Goal: Information Seeking & Learning: Learn about a topic

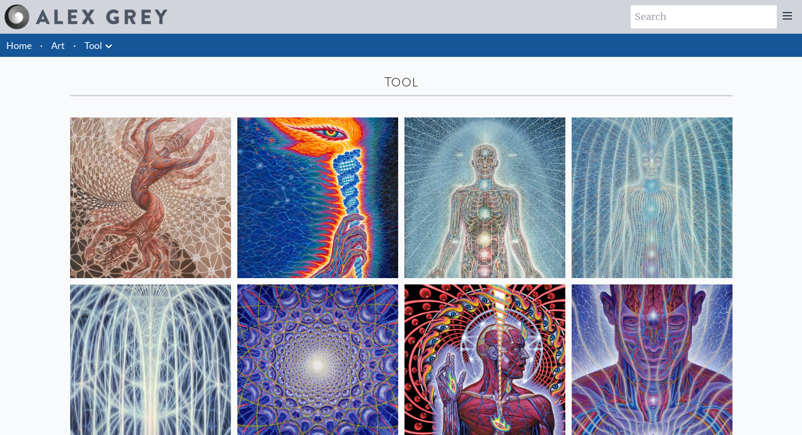
click at [95, 47] on link "Tool" at bounding box center [93, 45] width 18 height 15
click at [110, 45] on icon at bounding box center [108, 46] width 6 height 4
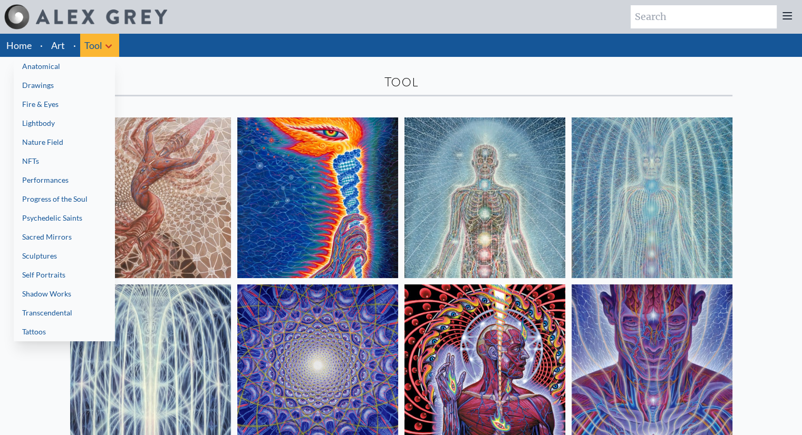
click at [61, 210] on link "Psychedelic Saints" at bounding box center [64, 218] width 101 height 19
click at [73, 178] on link "Performances" at bounding box center [64, 180] width 101 height 19
click at [88, 108] on link "Fire & Eyes" at bounding box center [64, 104] width 101 height 19
click at [104, 316] on link "Transcendental" at bounding box center [64, 313] width 101 height 19
click at [69, 93] on link "Drawings" at bounding box center [64, 85] width 101 height 19
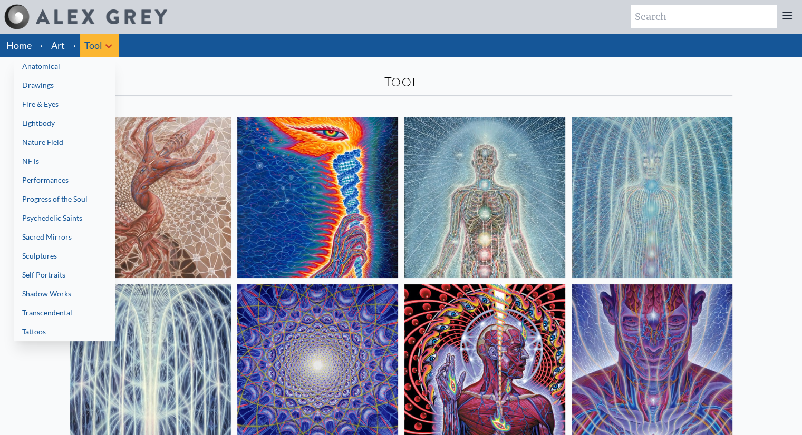
click at [52, 135] on link "Nature Field" at bounding box center [64, 142] width 101 height 19
click at [94, 60] on link "Anatomical" at bounding box center [64, 66] width 101 height 19
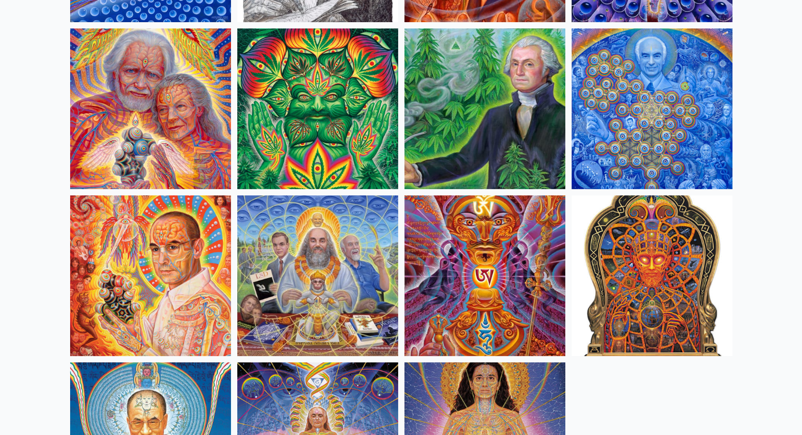
scroll to position [253, 0]
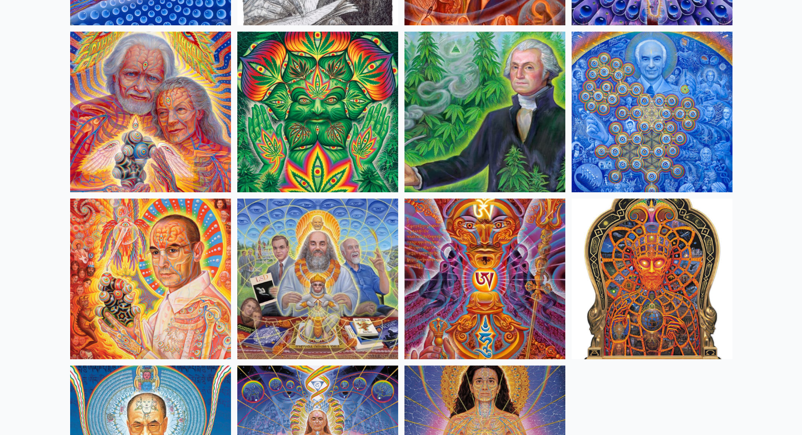
click at [674, 306] on img at bounding box center [651, 279] width 161 height 161
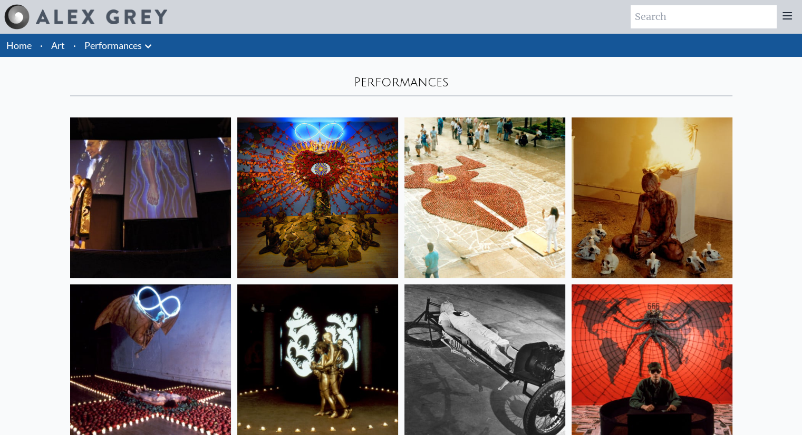
click at [124, 51] on link "Performances" at bounding box center [112, 45] width 57 height 15
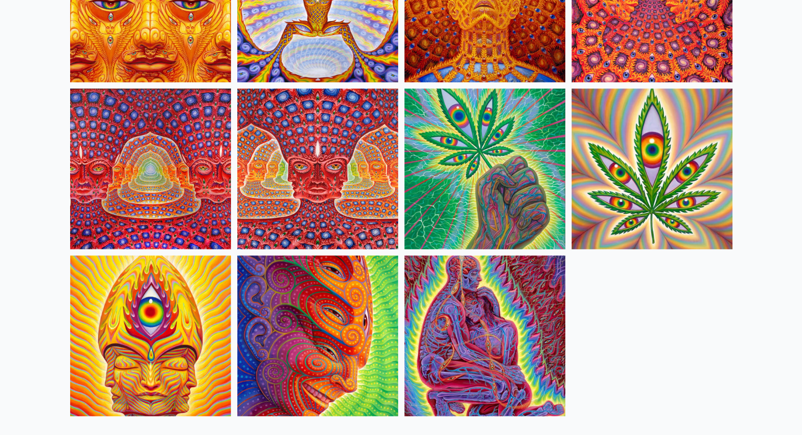
scroll to position [1033, 0]
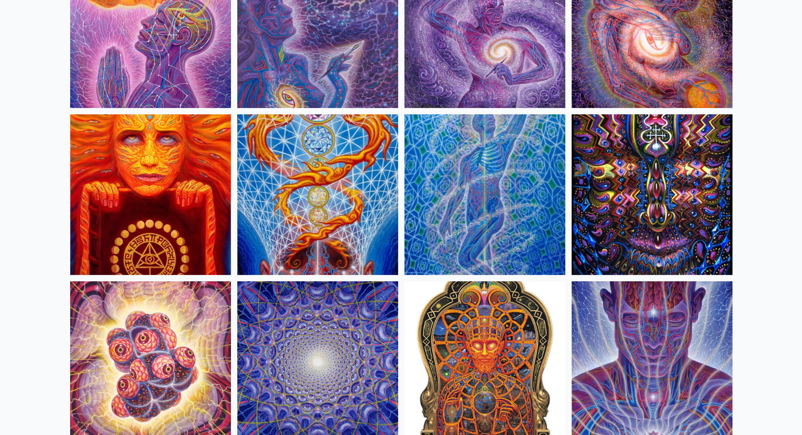
scroll to position [358, 0]
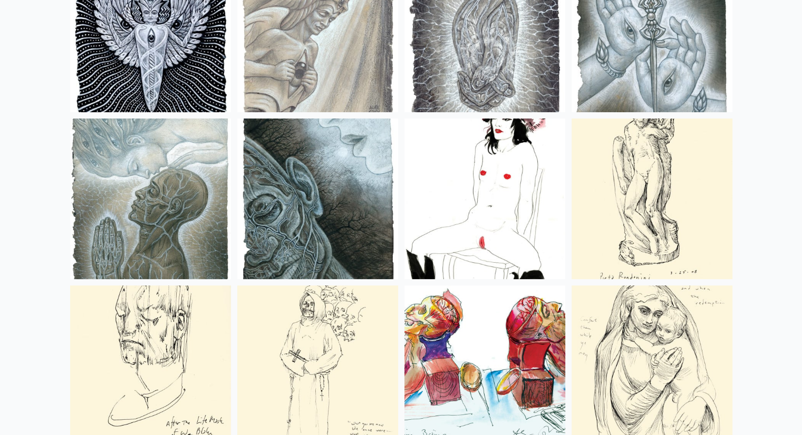
scroll to position [169, 0]
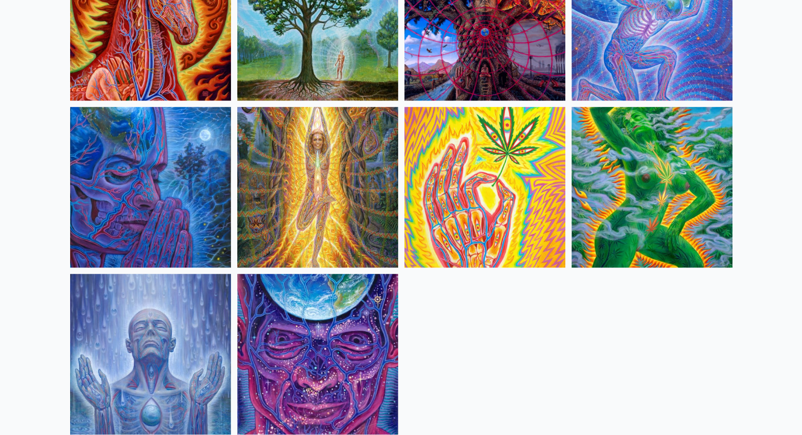
scroll to position [696, 0]
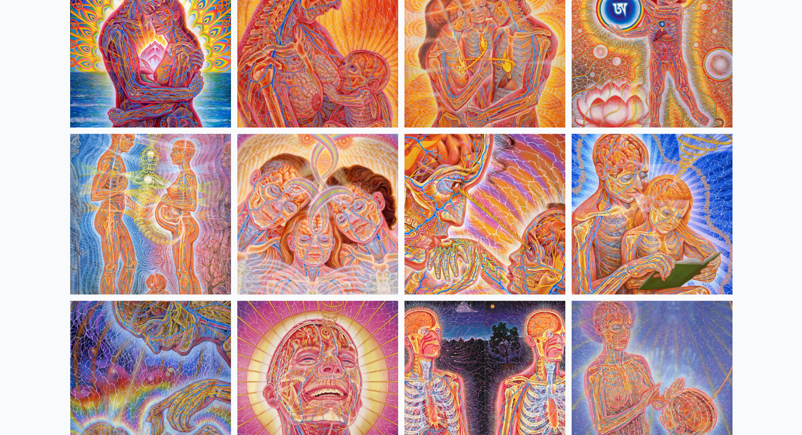
scroll to position [506, 0]
